Goal: Information Seeking & Learning: Learn about a topic

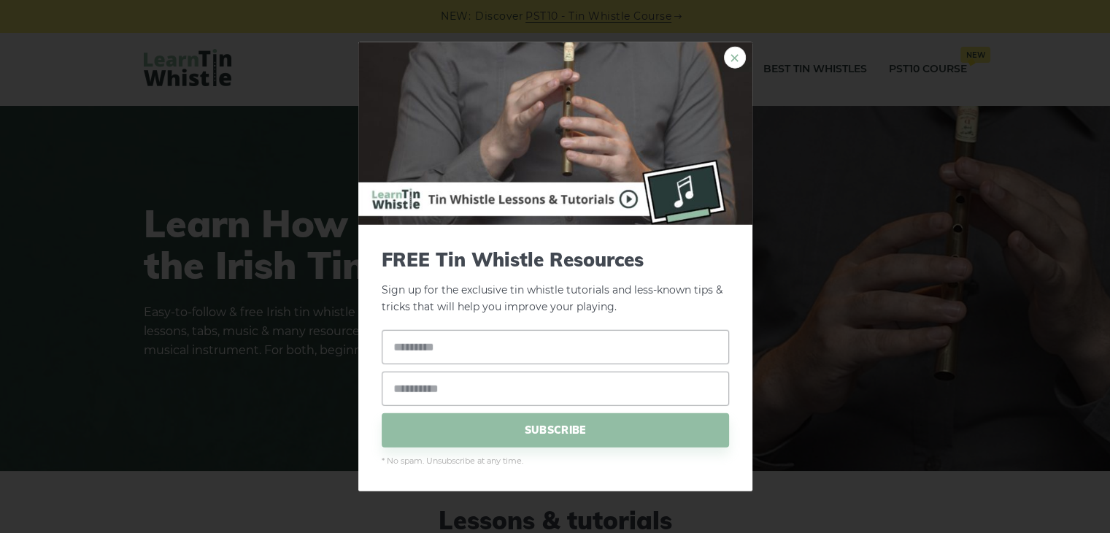
click at [734, 50] on link "×" at bounding box center [735, 58] width 22 height 22
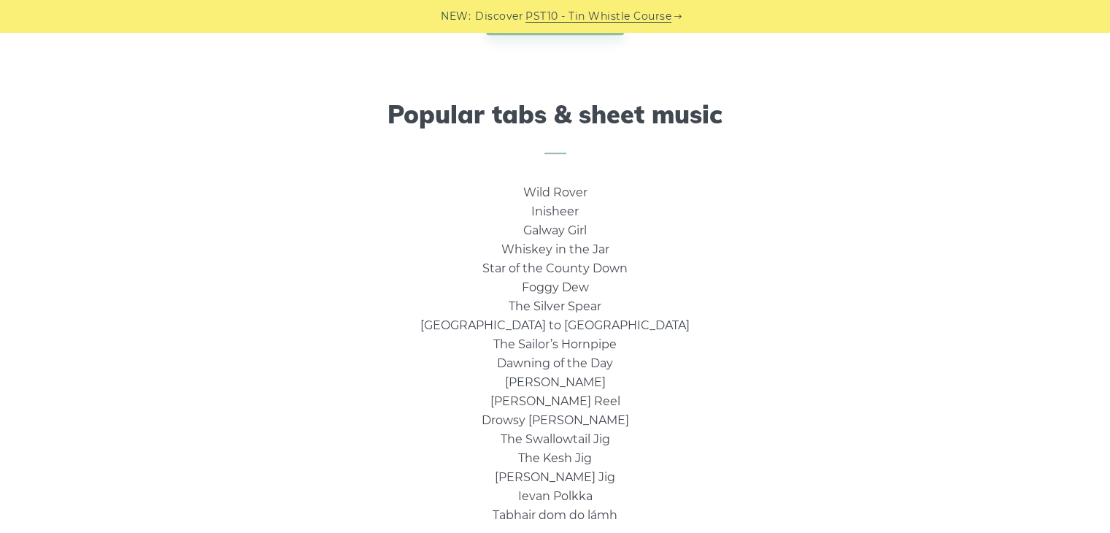
scroll to position [905, 0]
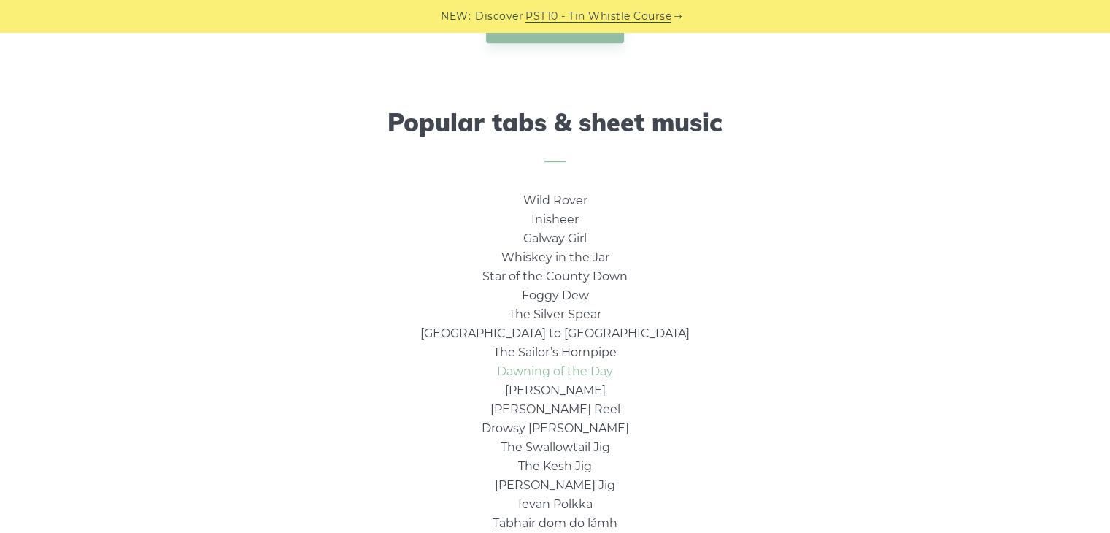
click at [552, 372] on link "Dawning of the Day" at bounding box center [555, 371] width 116 height 14
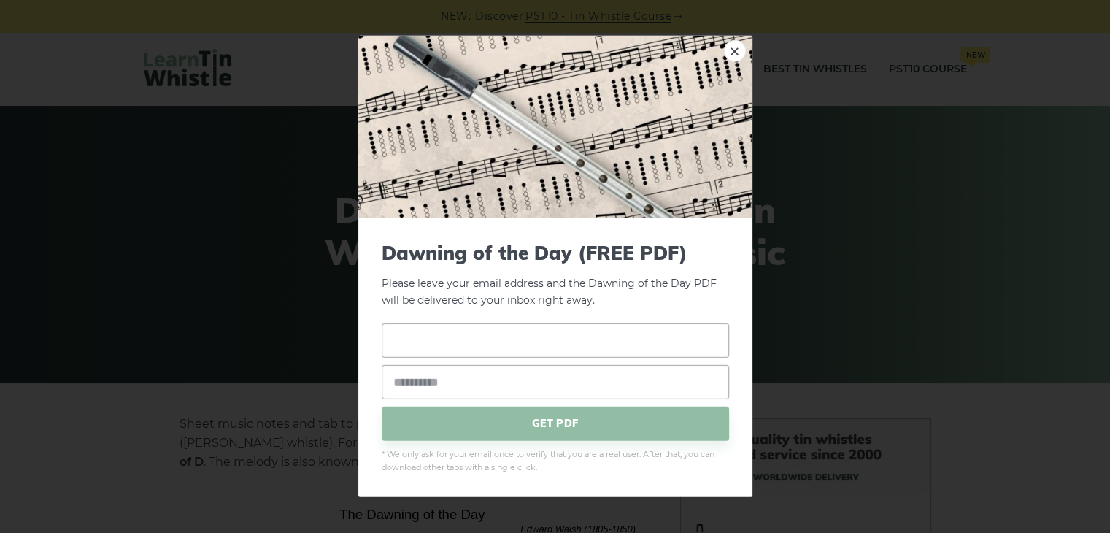
click at [546, 334] on input "text" at bounding box center [555, 340] width 347 height 34
click at [581, 345] on input "**********" at bounding box center [555, 340] width 347 height 34
type input "*"
click at [555, 384] on input "email" at bounding box center [555, 381] width 347 height 34
type input "**********"
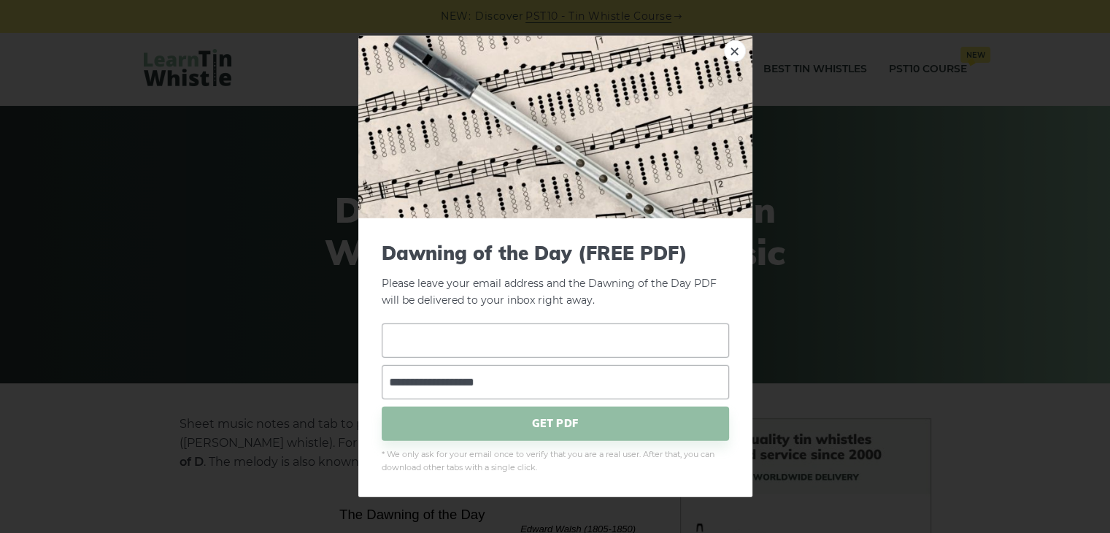
click at [558, 346] on input "text" at bounding box center [555, 340] width 347 height 34
type input "******"
click at [547, 418] on span "GET PDF" at bounding box center [555, 423] width 347 height 34
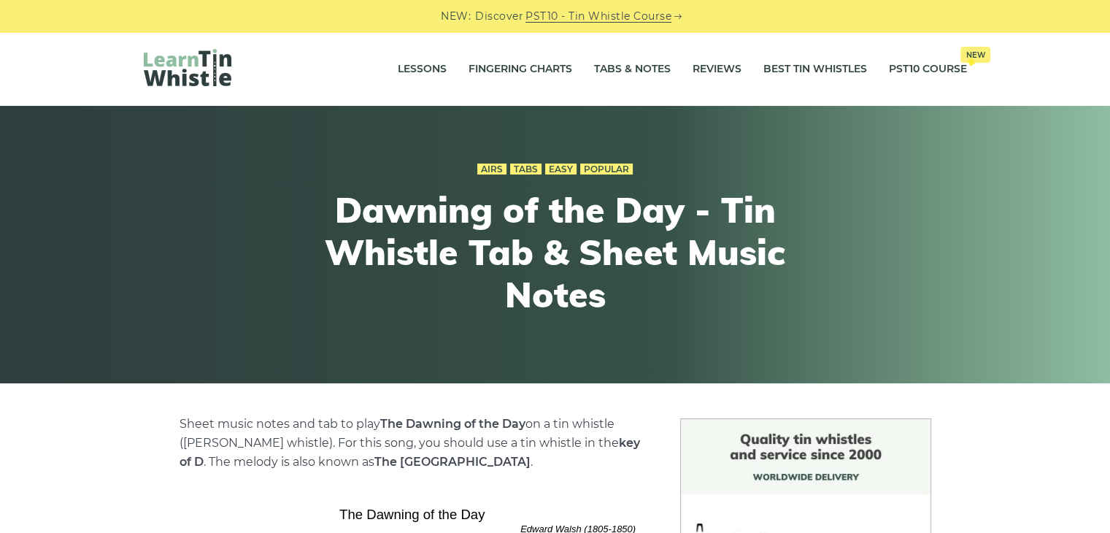
scroll to position [4, 0]
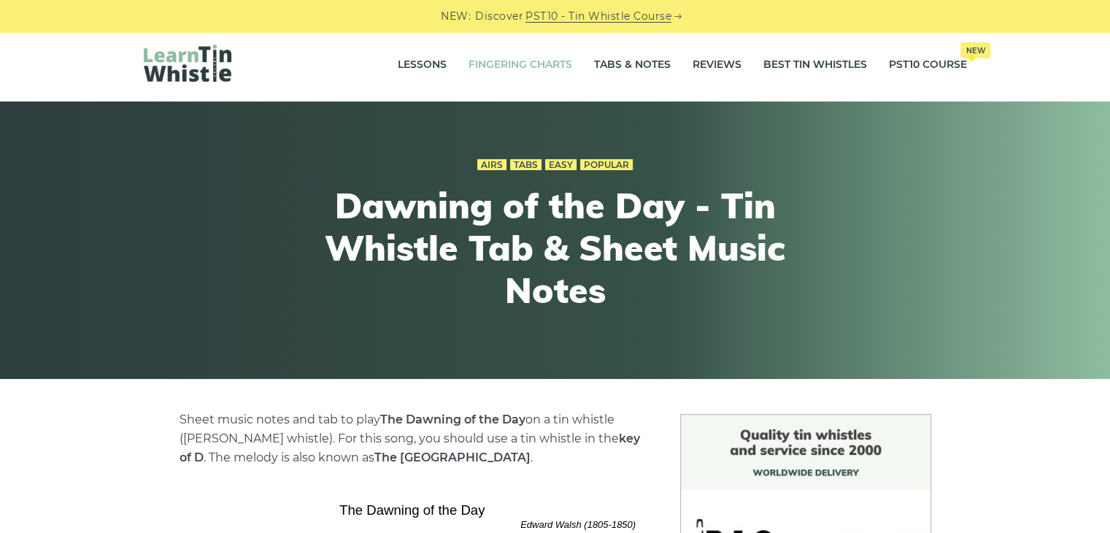
click at [526, 65] on link "Fingering Charts" at bounding box center [521, 65] width 104 height 36
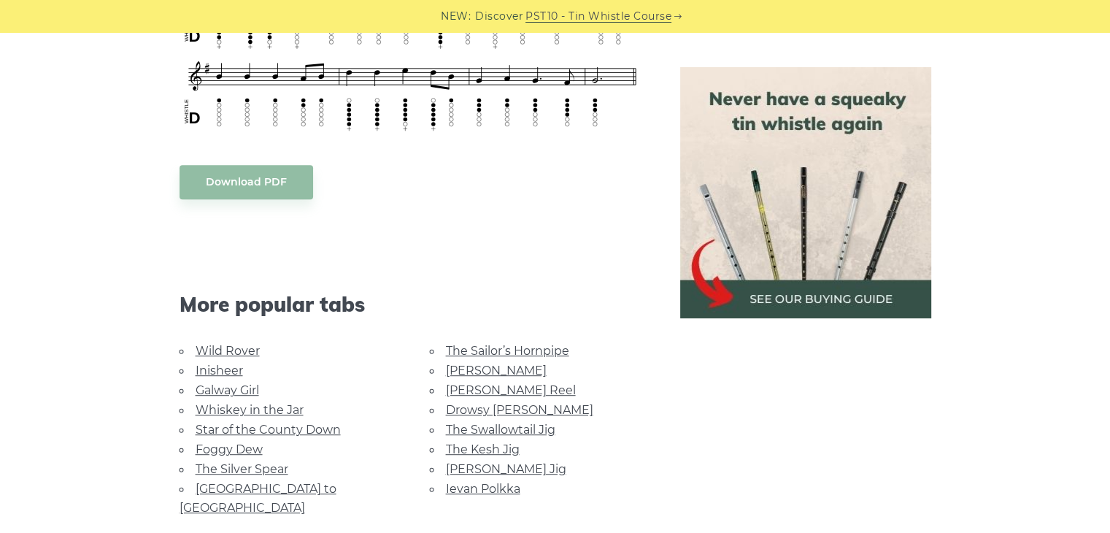
scroll to position [800, 0]
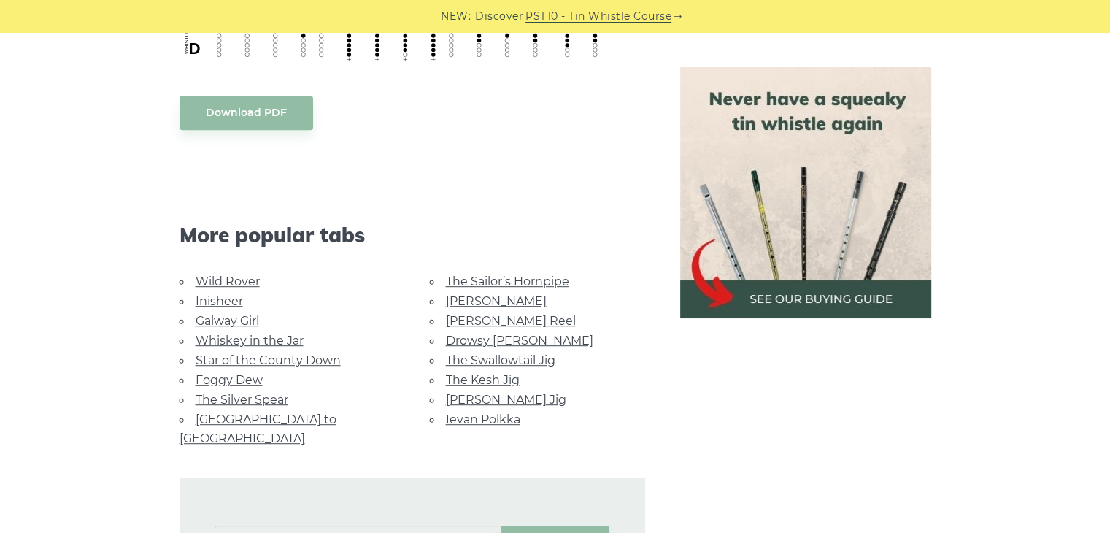
click at [228, 277] on link "Wild Rover" at bounding box center [228, 281] width 64 height 14
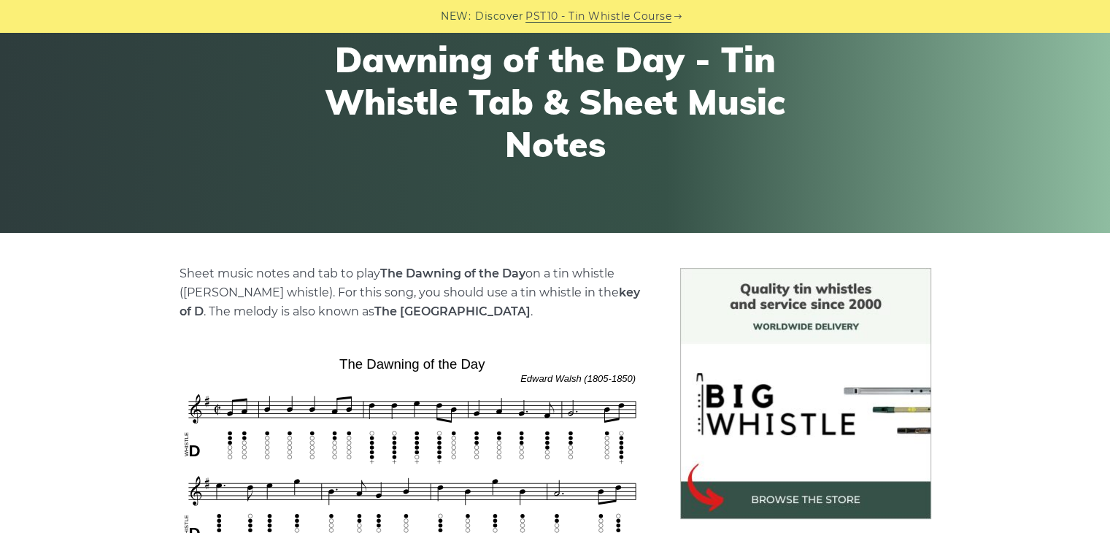
scroll to position [0, 0]
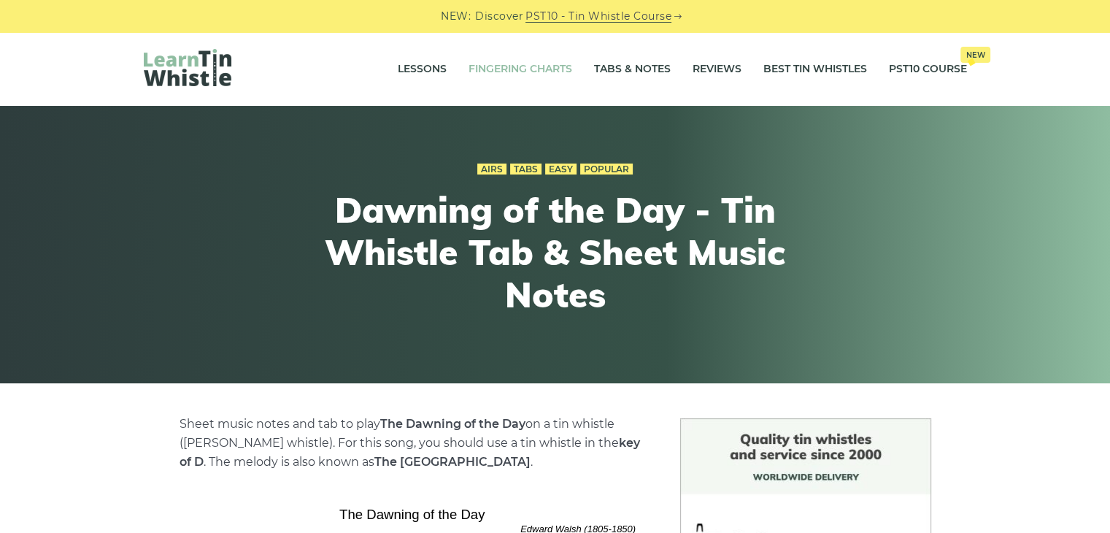
click at [547, 63] on link "Fingering Charts" at bounding box center [521, 69] width 104 height 36
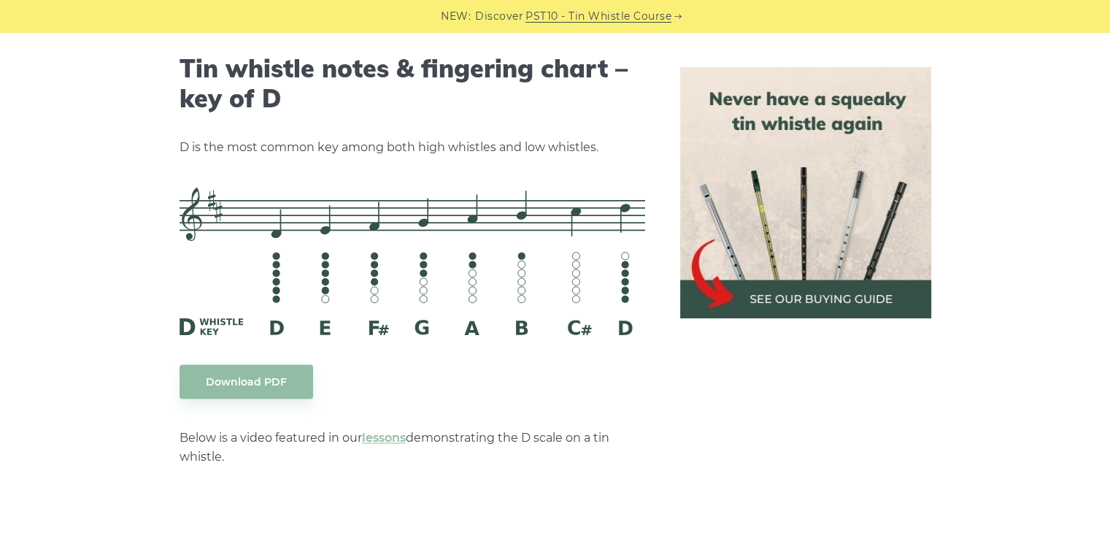
scroll to position [2307, 0]
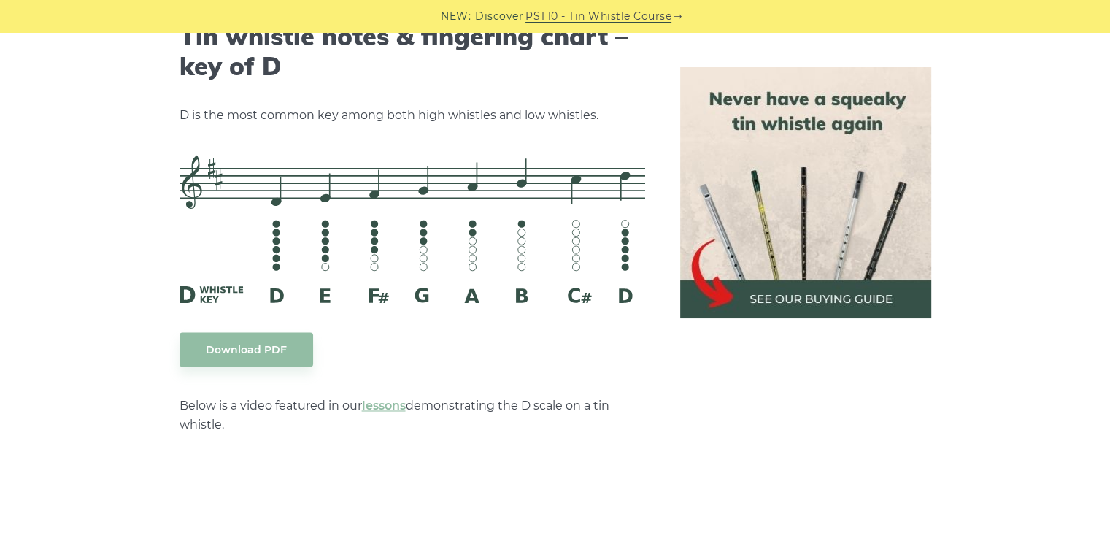
drag, startPoint x: 1112, startPoint y: 30, endPoint x: 1103, endPoint y: 155, distance: 125.9
drag, startPoint x: 1103, startPoint y: 155, endPoint x: 1103, endPoint y: 181, distance: 25.5
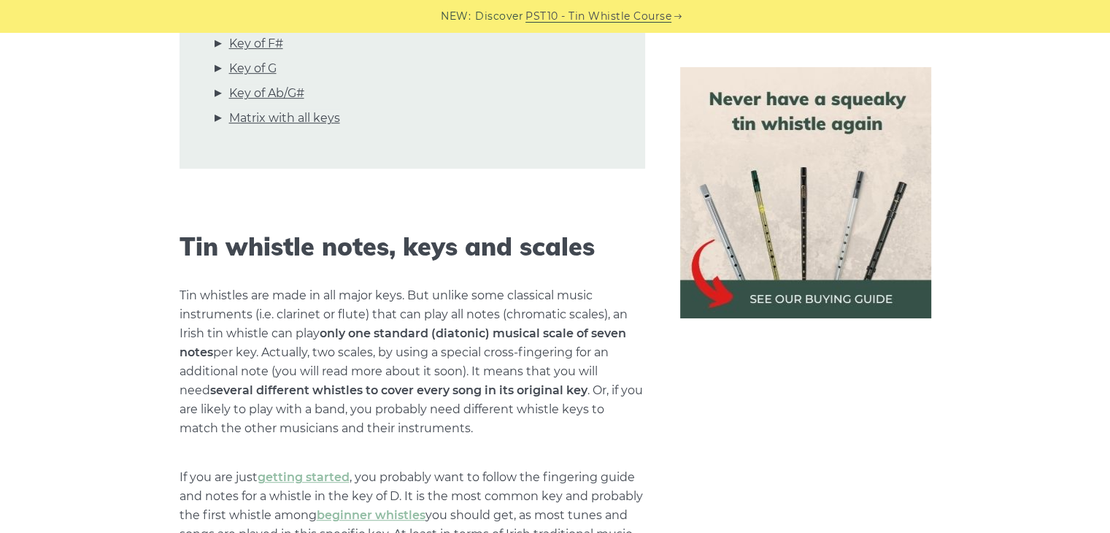
scroll to position [0, 0]
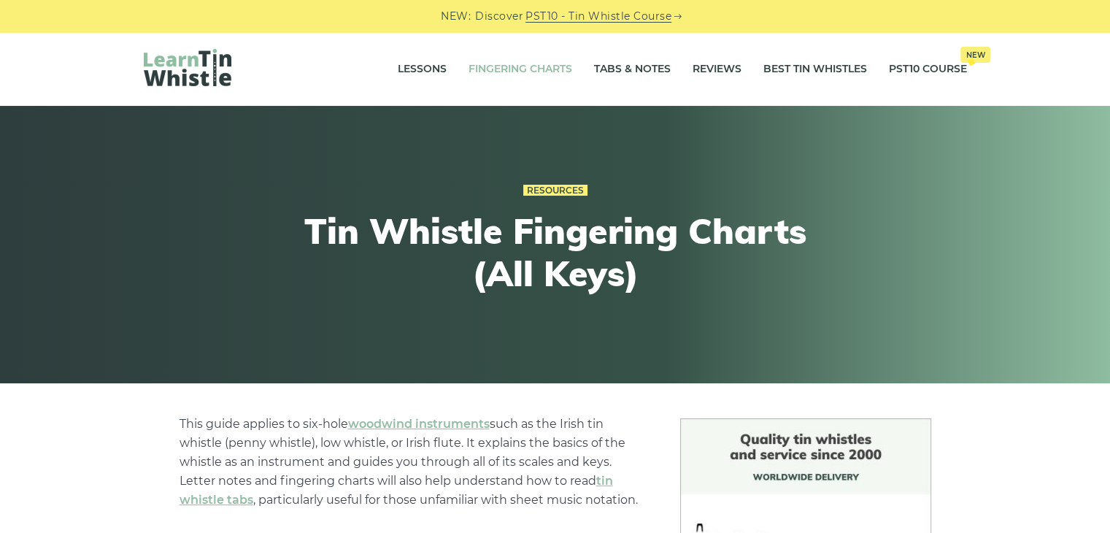
click at [477, 64] on link "Fingering Charts" at bounding box center [521, 69] width 104 height 36
click at [430, 68] on link "Lessons" at bounding box center [422, 69] width 49 height 36
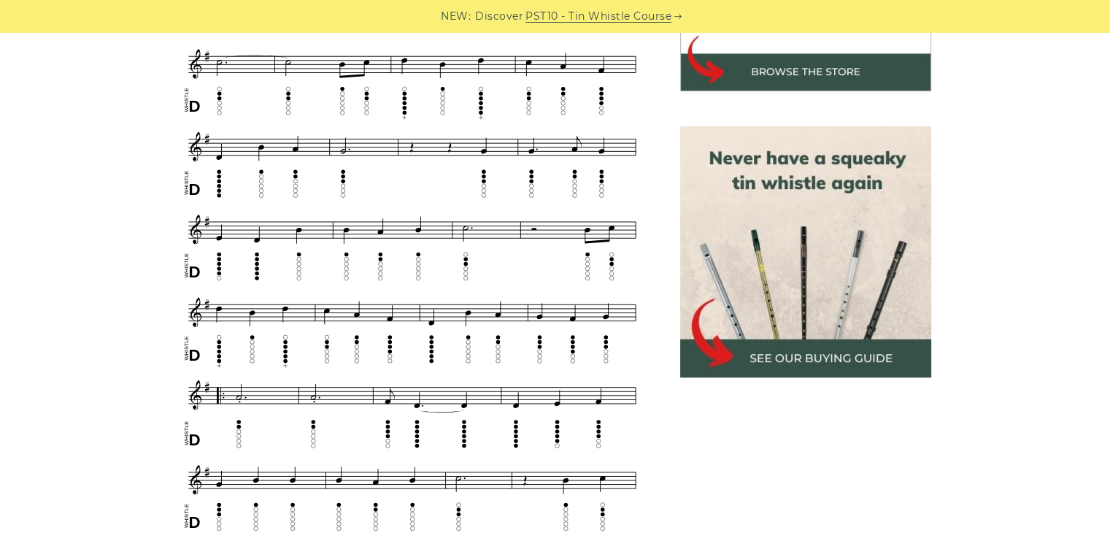
scroll to position [590, 0]
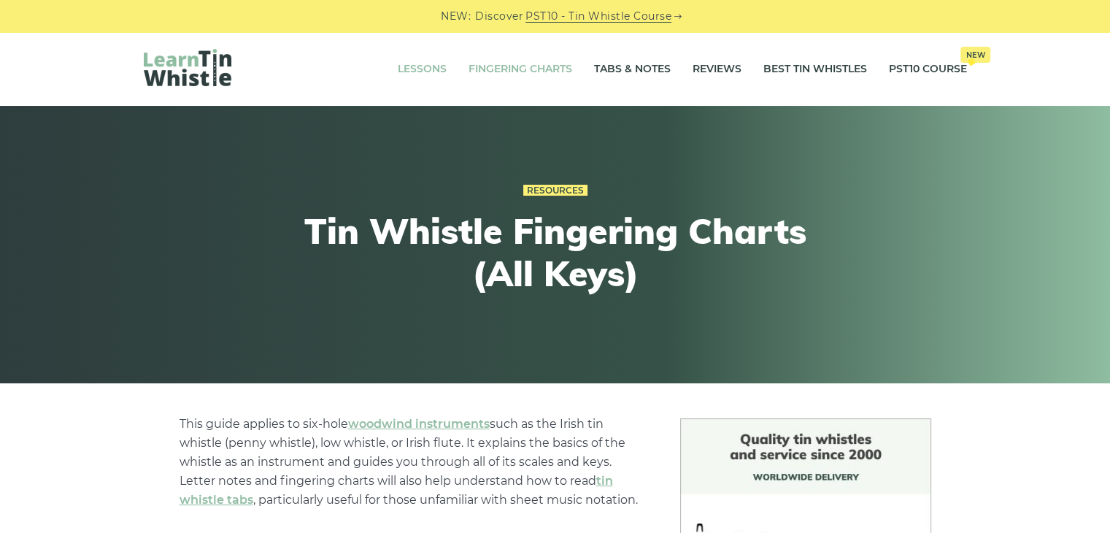
click at [404, 68] on link "Lessons" at bounding box center [422, 69] width 49 height 36
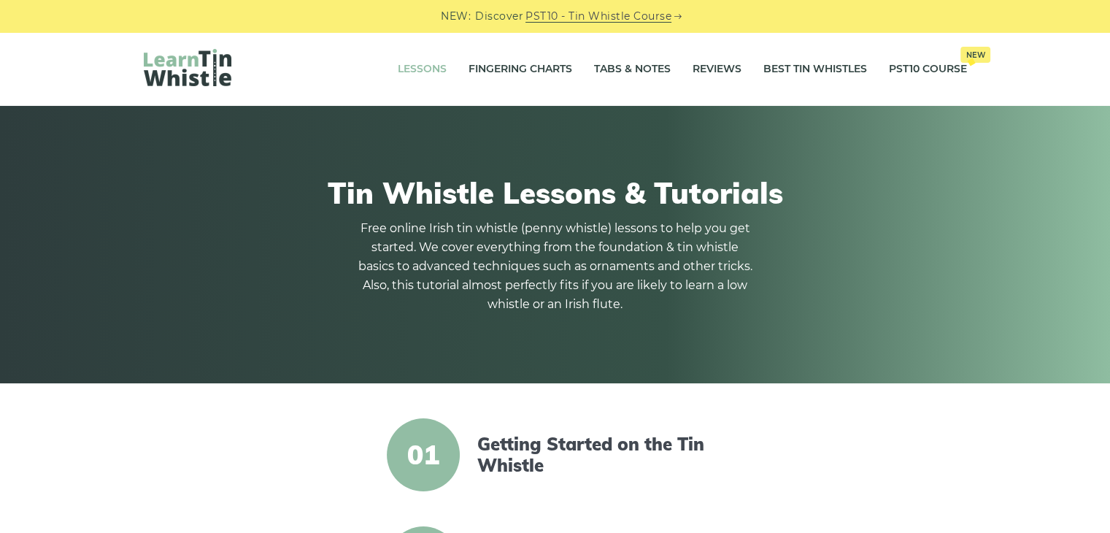
click at [449, 452] on span "01" at bounding box center [423, 454] width 73 height 73
click at [483, 444] on link "Getting Started on the Tin Whistle" at bounding box center [602, 455] width 251 height 42
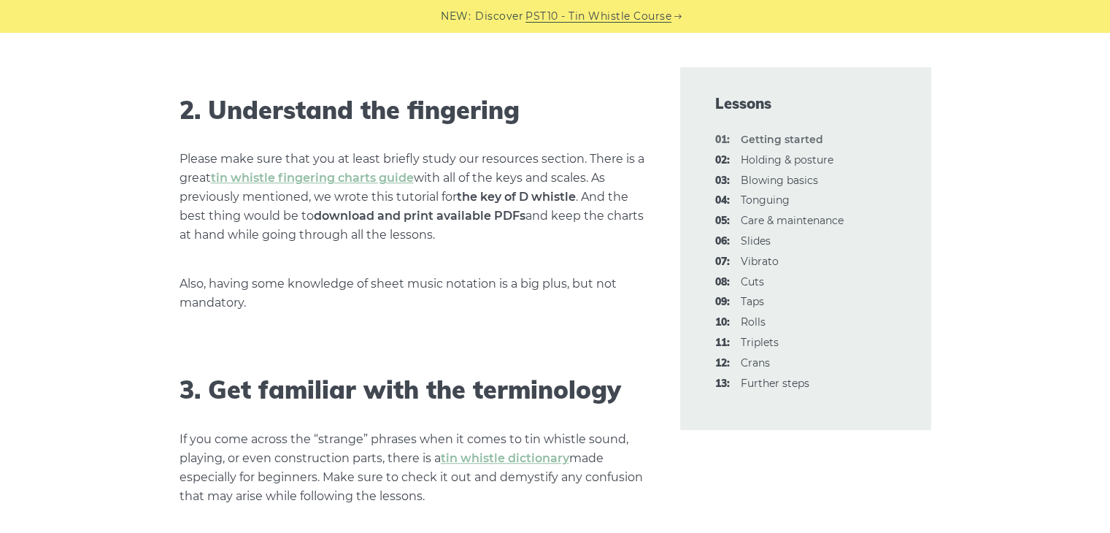
scroll to position [1138, 0]
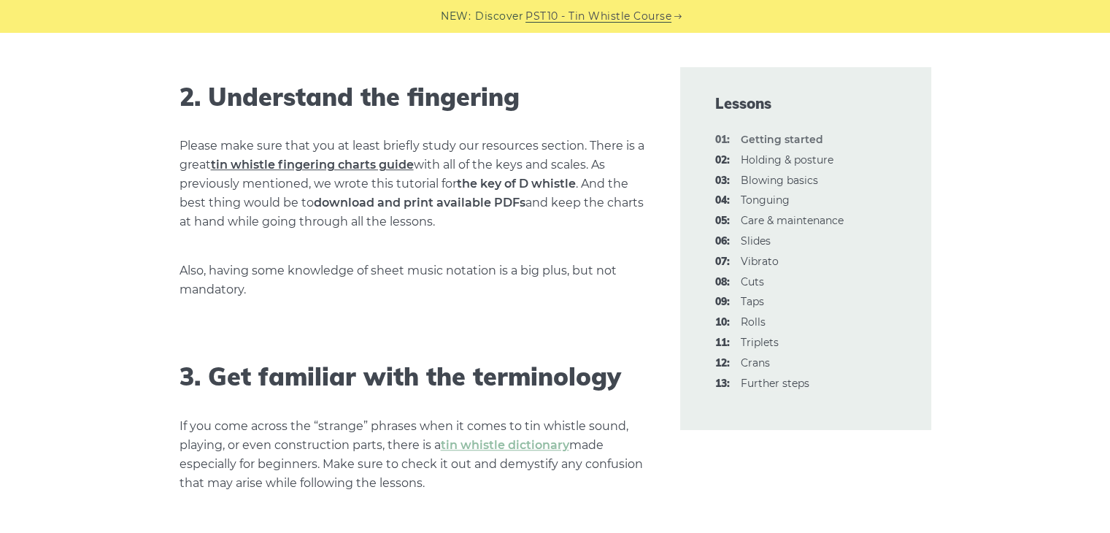
click at [301, 158] on link "tin whistle fingering charts guide" at bounding box center [312, 165] width 203 height 14
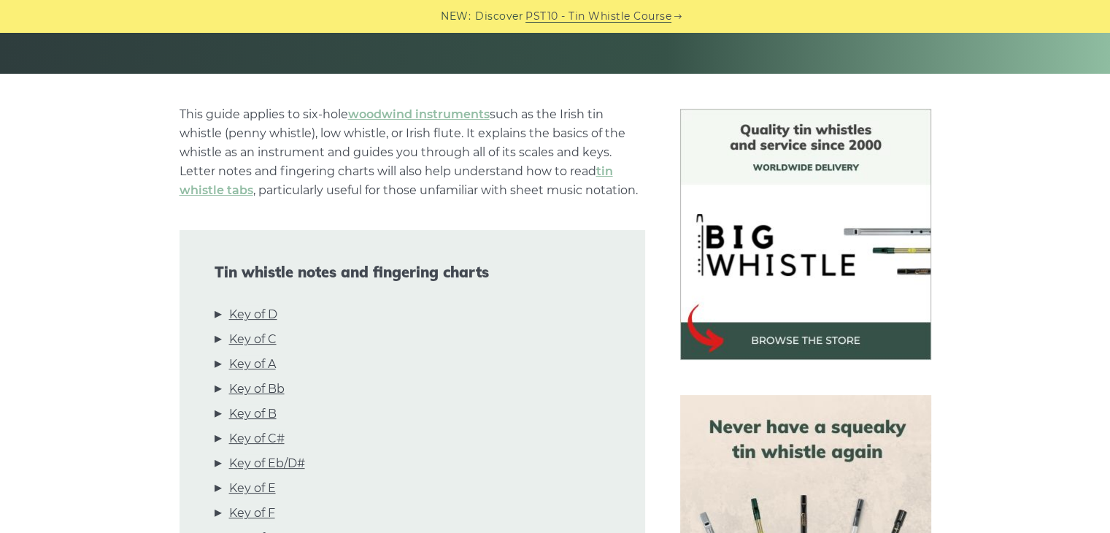
scroll to position [385, 0]
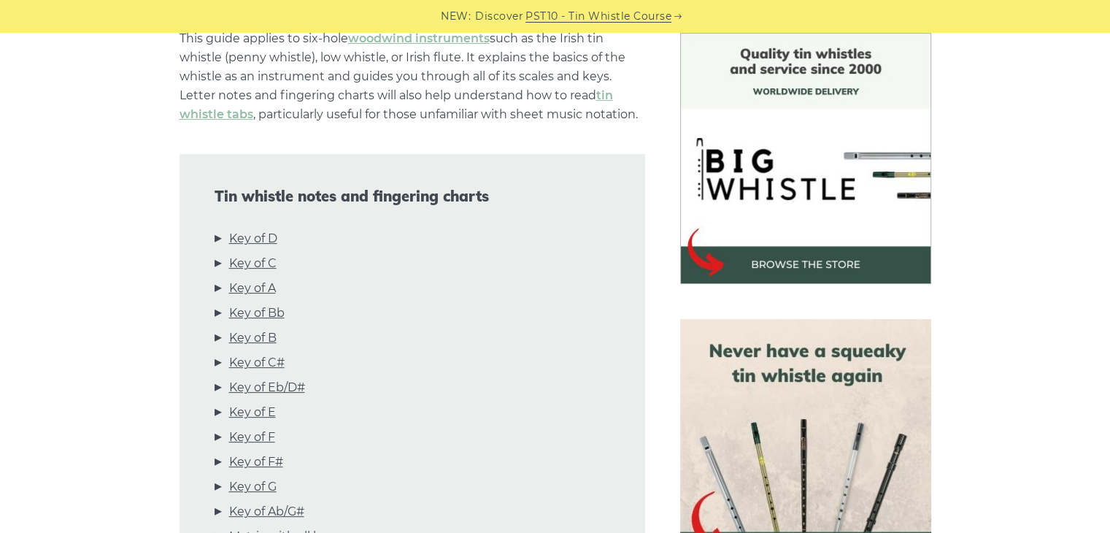
drag, startPoint x: 1114, startPoint y: 18, endPoint x: 1118, endPoint y: 39, distance: 21.6
click at [266, 240] on link "Key of D" at bounding box center [253, 238] width 48 height 19
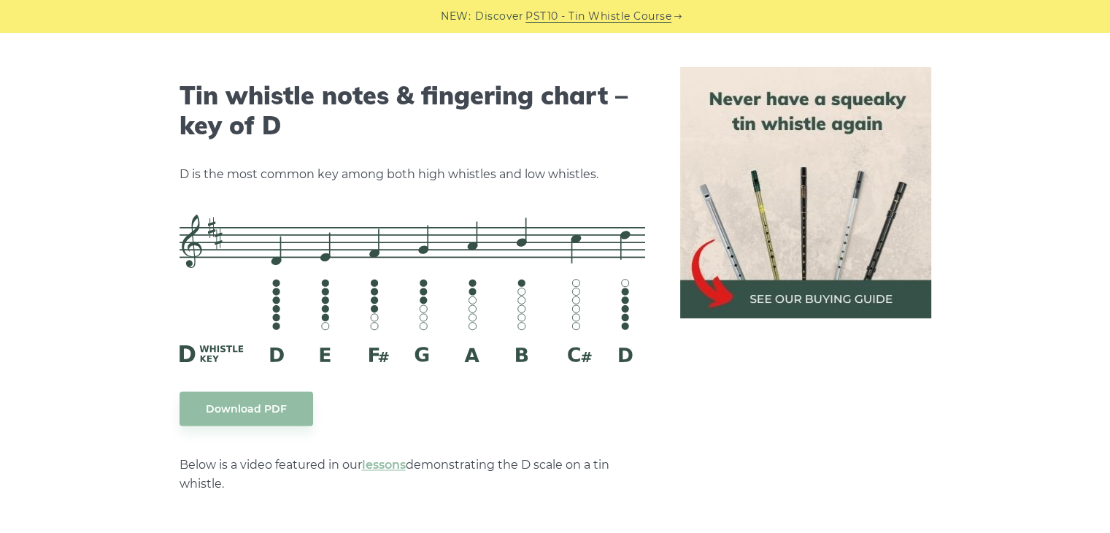
scroll to position [2275, 0]
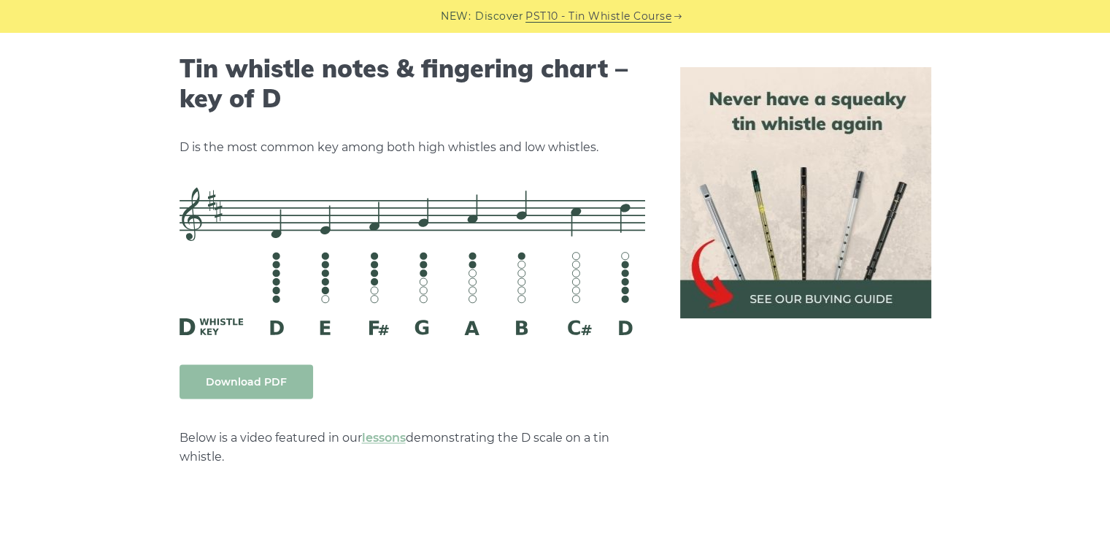
click at [207, 380] on link "Download PDF" at bounding box center [247, 381] width 134 height 34
